Goal: Information Seeking & Learning: Learn about a topic

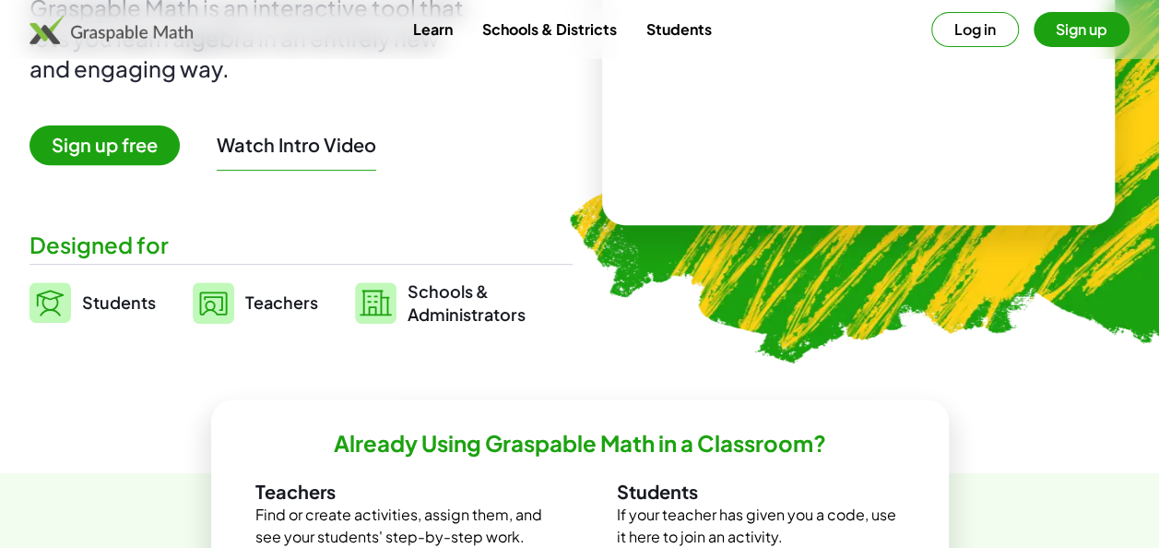
scroll to position [304, 0]
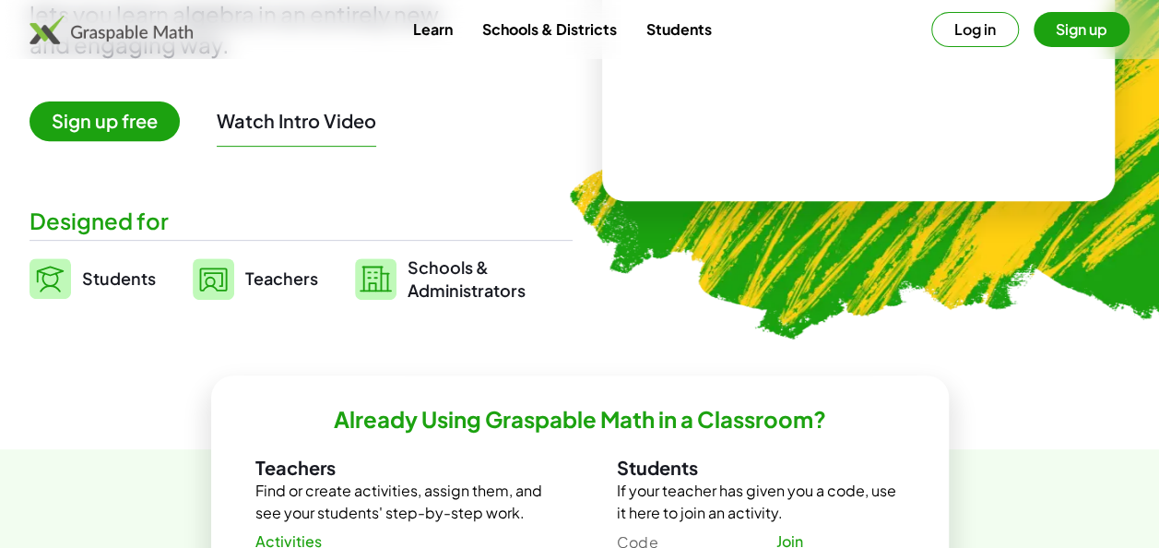
click at [278, 276] on span "Teachers" at bounding box center [281, 277] width 73 height 21
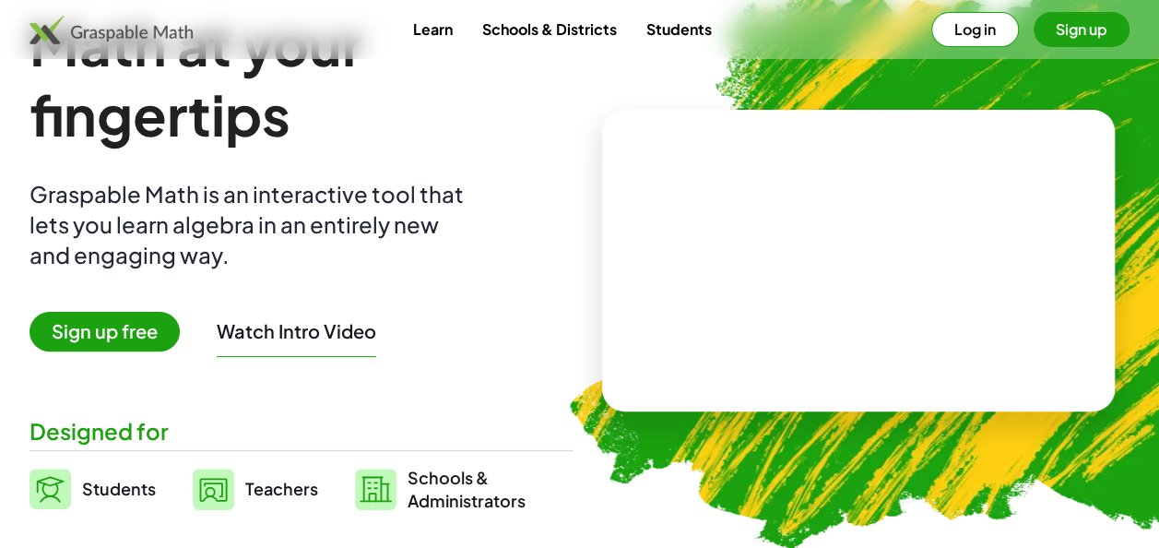
scroll to position [0, 0]
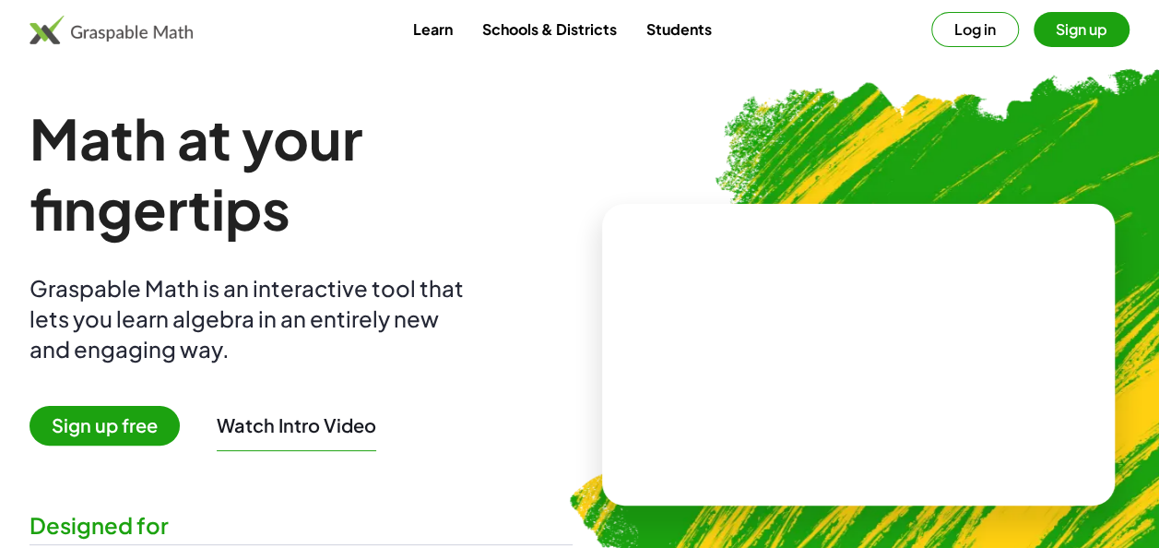
click at [804, 286] on video at bounding box center [858, 355] width 277 height 138
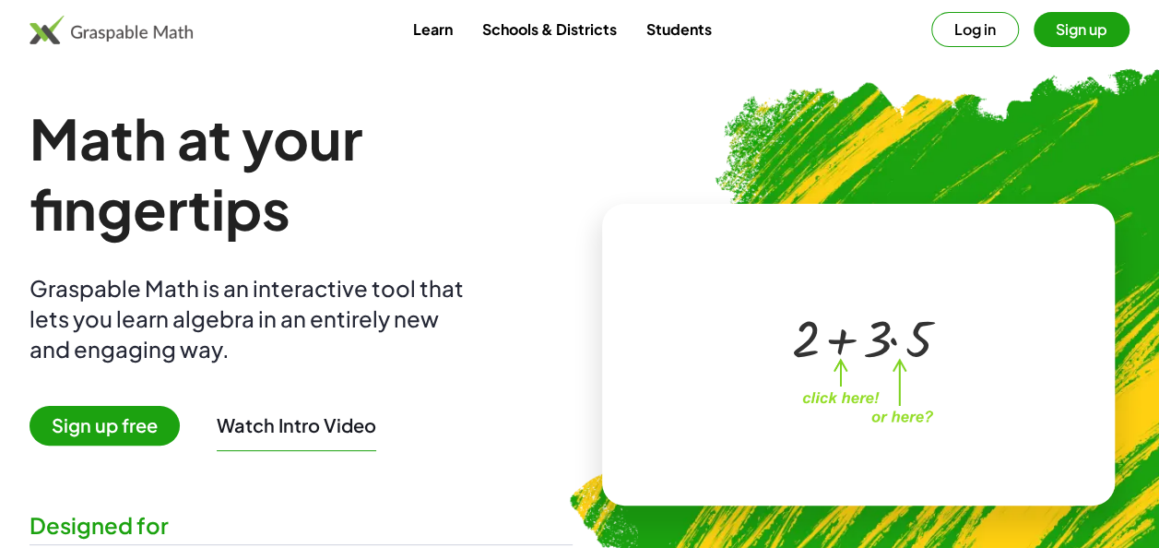
click at [990, 254] on div "+ 2 + · 3 · 5 ×" at bounding box center [859, 355] width 514 height 302
click at [749, 423] on div "+ 2 + · 3 · 5 ×" at bounding box center [858, 355] width 323 height 184
click at [1067, 26] on button "Sign up" at bounding box center [1082, 29] width 96 height 35
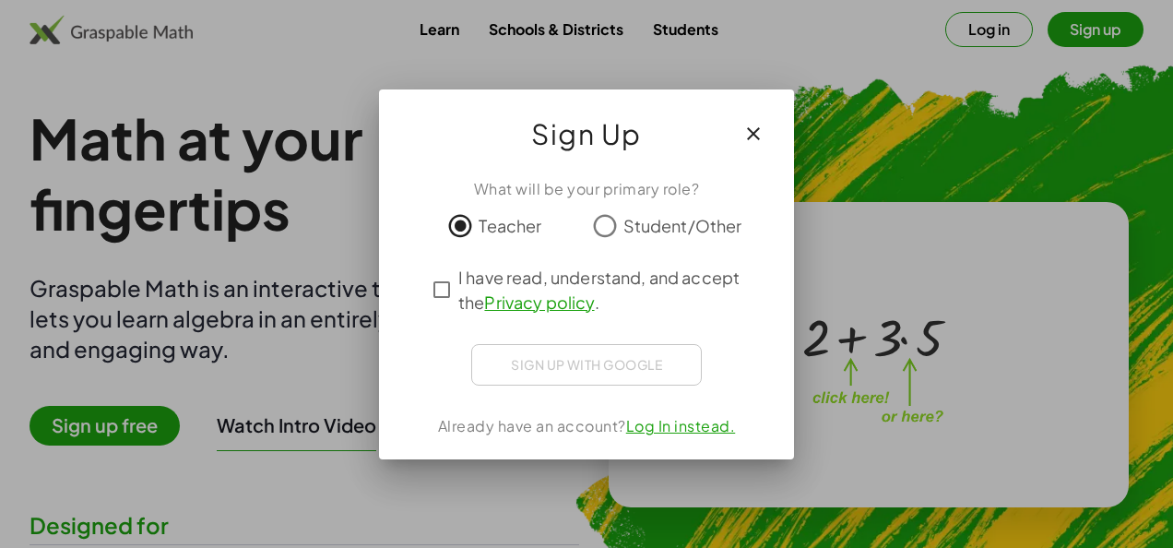
drag, startPoint x: 1144, startPoint y: 0, endPoint x: 588, endPoint y: 71, distance: 560.5
click at [588, 71] on div at bounding box center [586, 274] width 1173 height 548
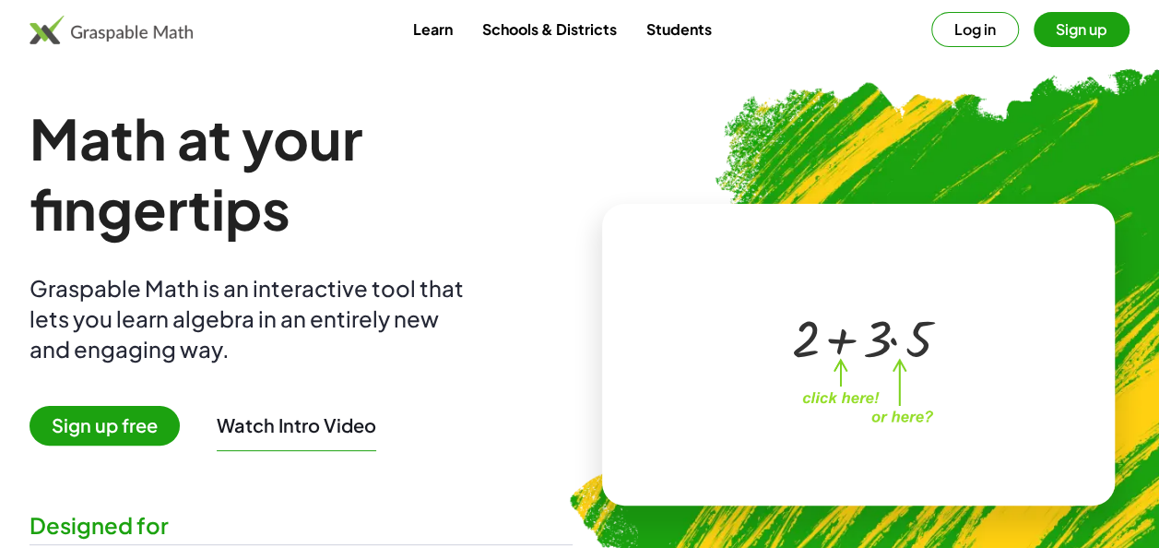
click at [1093, 37] on button "Sign up" at bounding box center [1082, 29] width 96 height 35
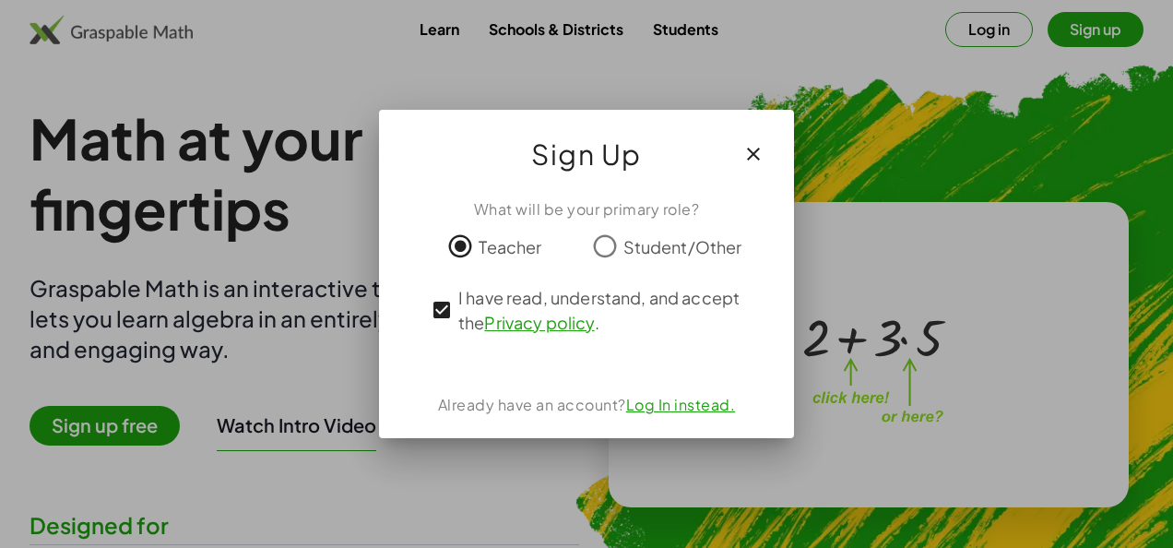
click at [697, 399] on link "Log In instead." at bounding box center [681, 404] width 110 height 19
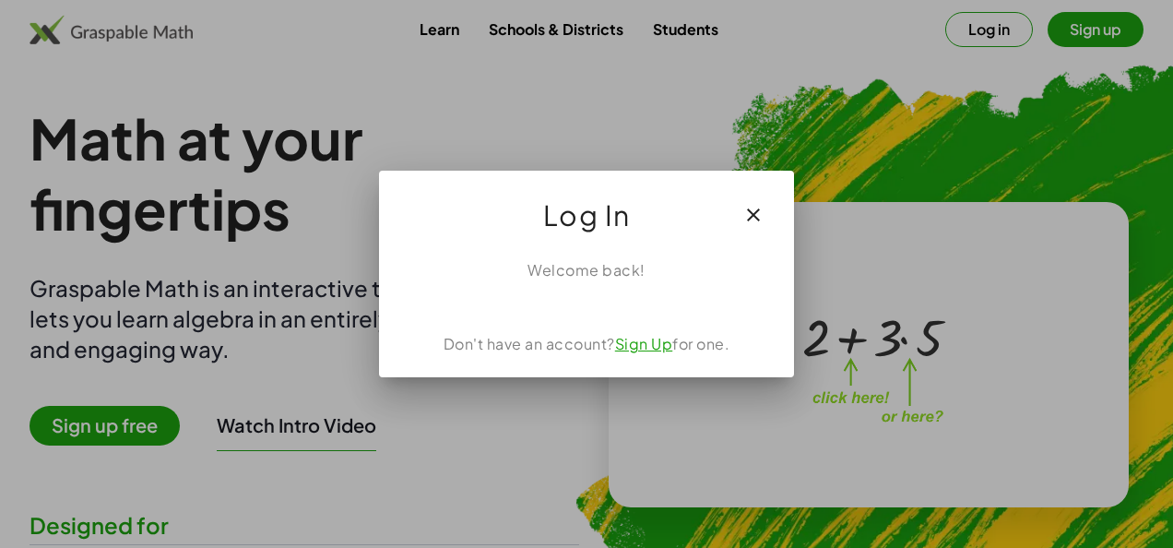
click at [756, 208] on icon "button" at bounding box center [753, 215] width 22 height 22
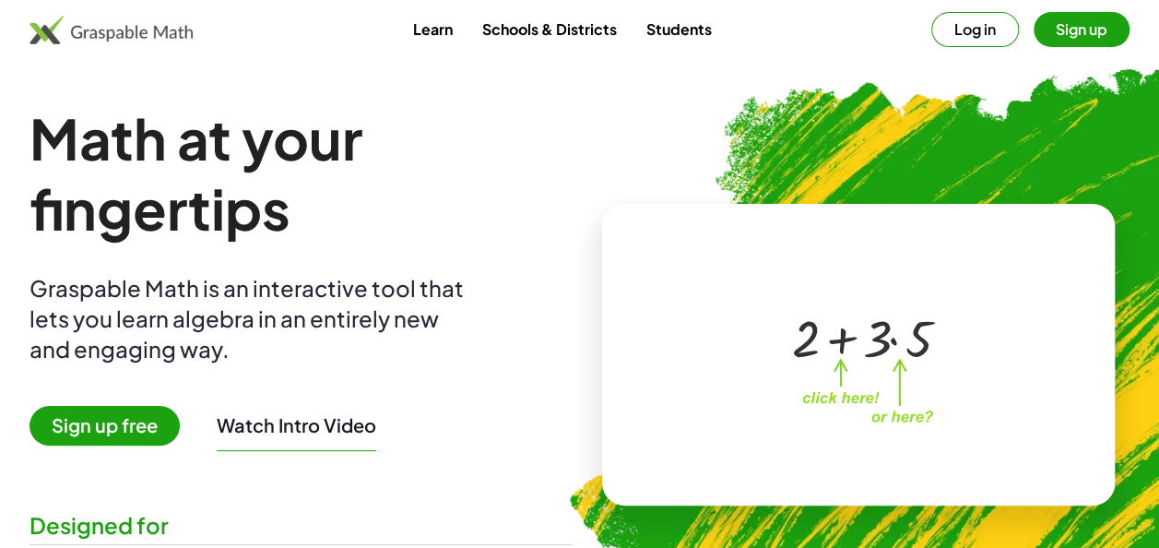
click at [1145, 120] on img at bounding box center [956, 347] width 846 height 714
click at [1116, 133] on img at bounding box center [956, 347] width 846 height 714
click at [740, 518] on img at bounding box center [956, 347] width 846 height 714
